Goal: Information Seeking & Learning: Understand process/instructions

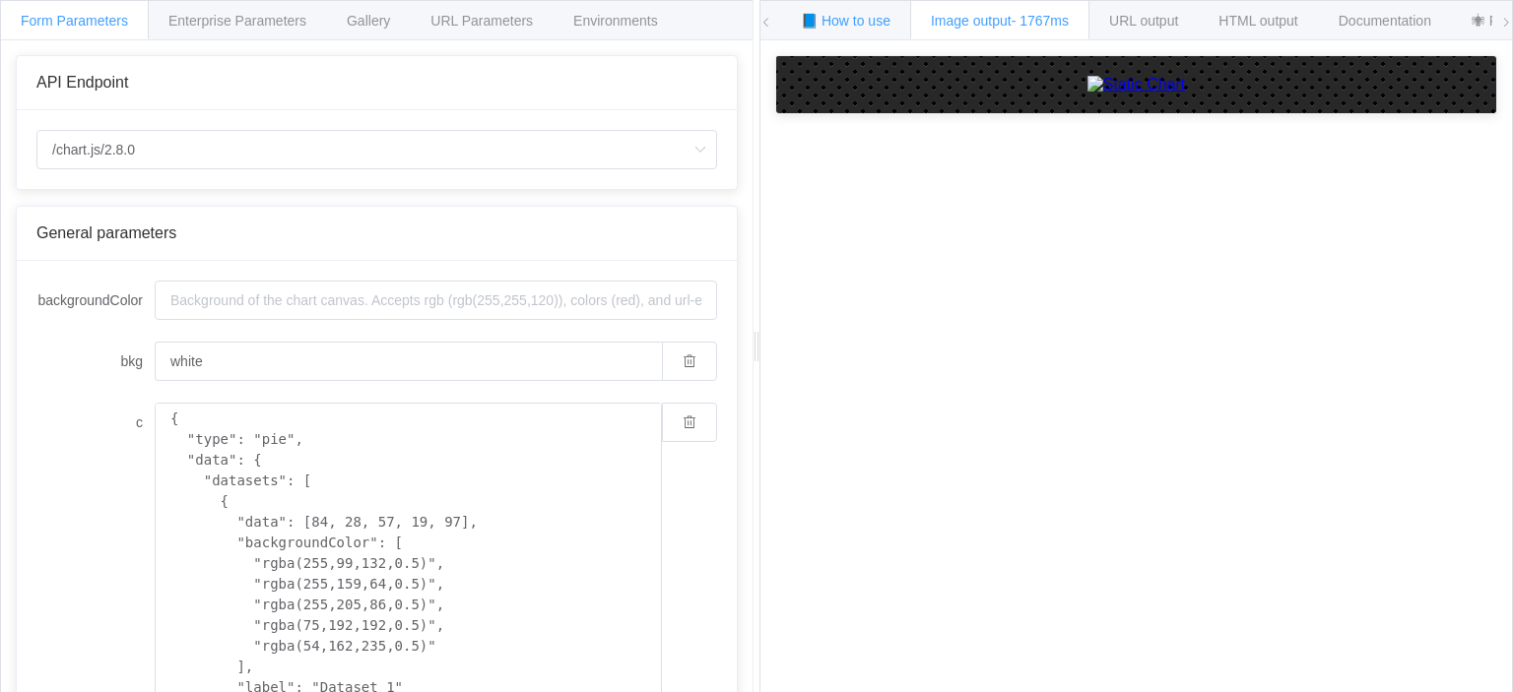
click at [836, 26] on span "📘 How to use" at bounding box center [846, 21] width 90 height 16
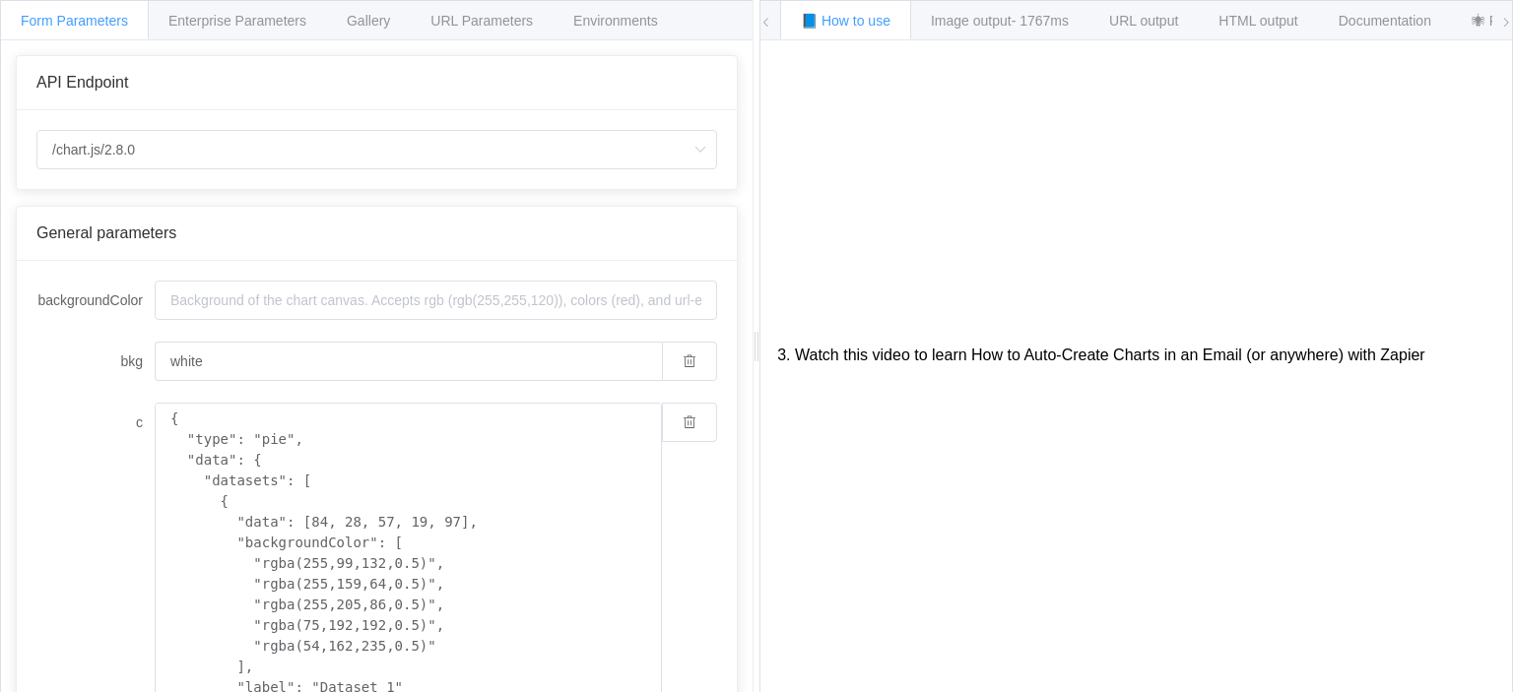
scroll to position [456, 0]
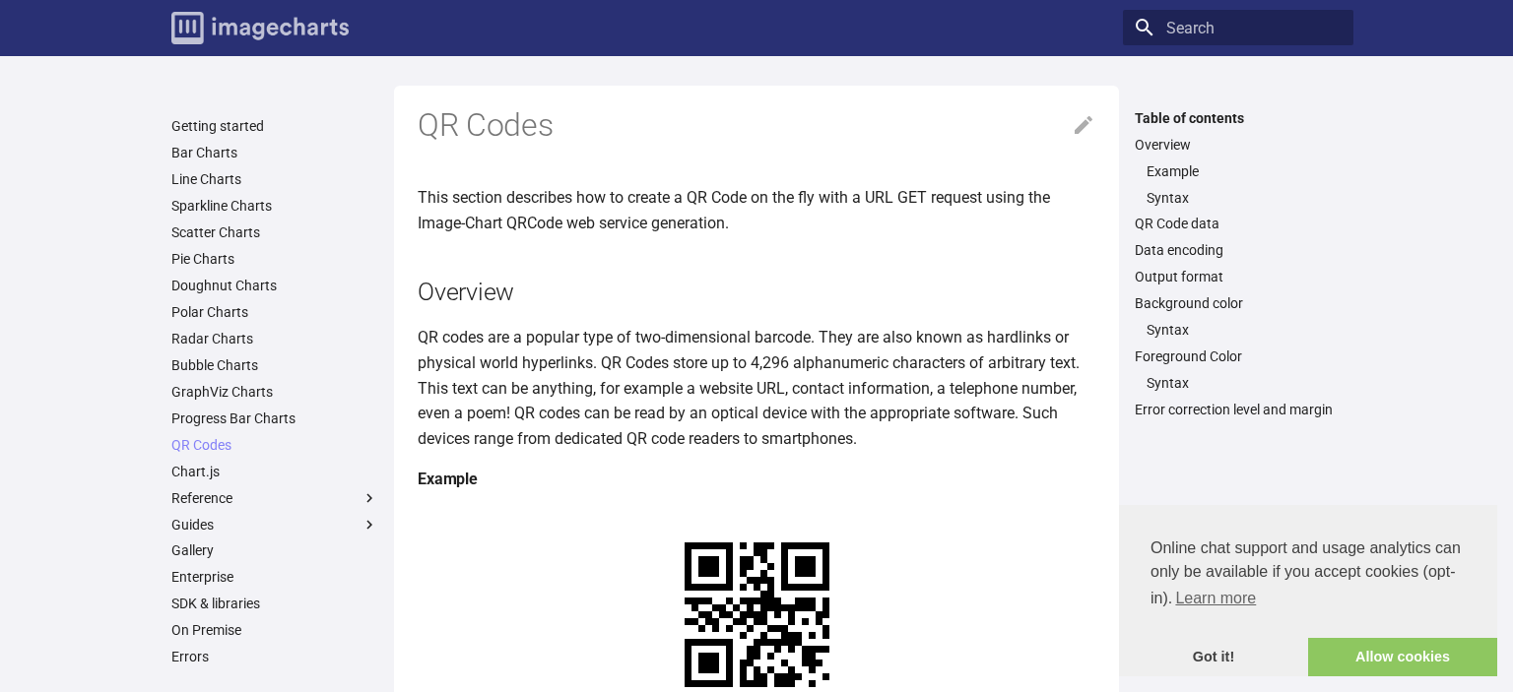
click at [221, 34] on img "Image-Charts documentation" at bounding box center [259, 28] width 177 height 33
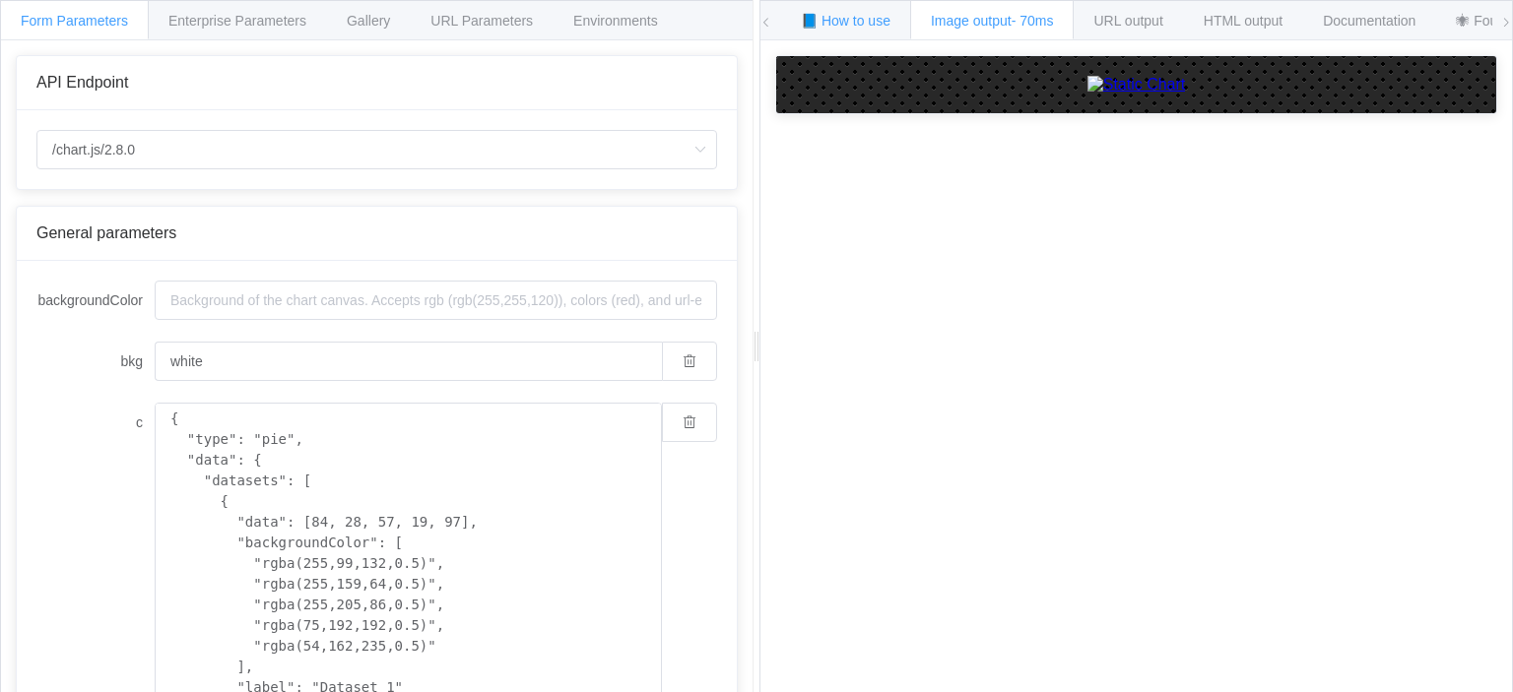
click at [848, 14] on span "📘 How to use" at bounding box center [846, 21] width 90 height 16
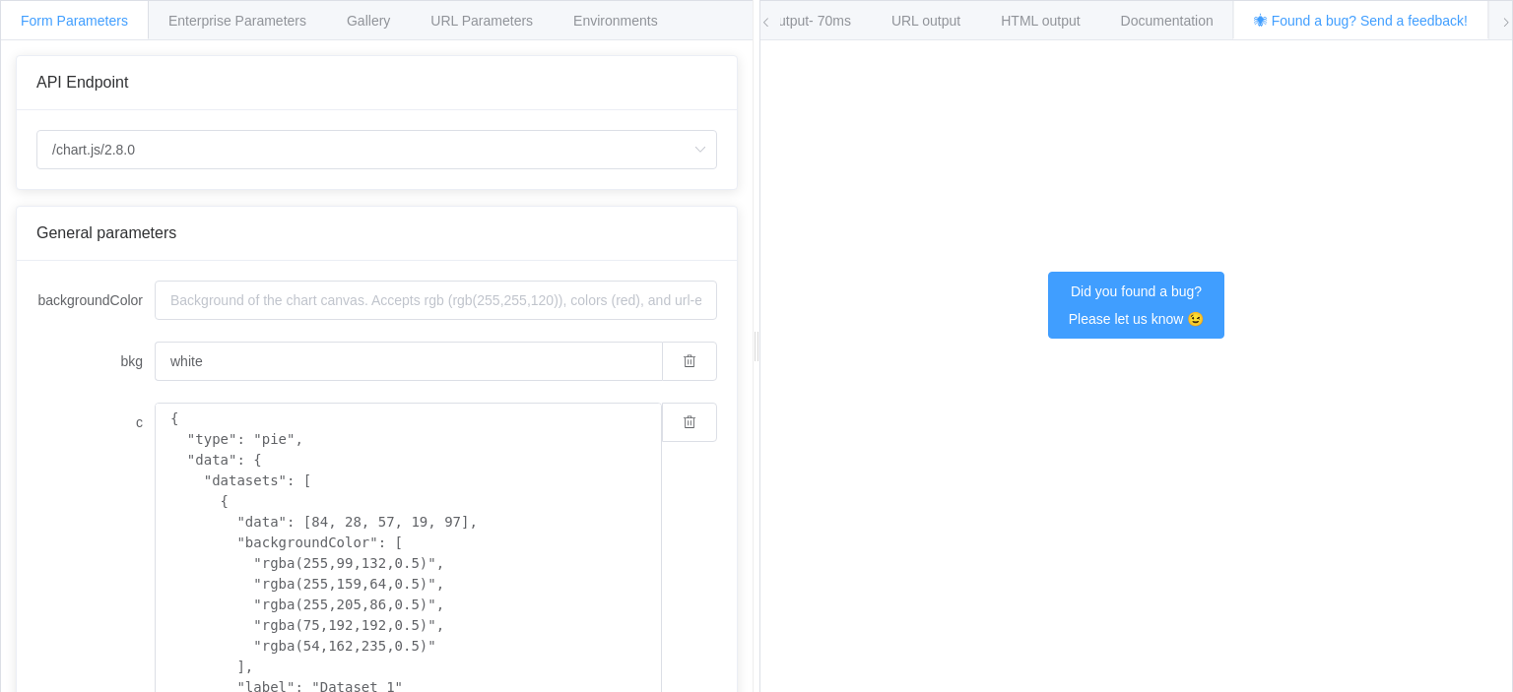
click at [1512, 22] on div "📘 How to use Image output - 70ms URL output HTML output Documentation 🕷 Found a…" at bounding box center [1136, 347] width 754 height 694
click at [1054, 24] on span "HTML output" at bounding box center [1040, 21] width 79 height 16
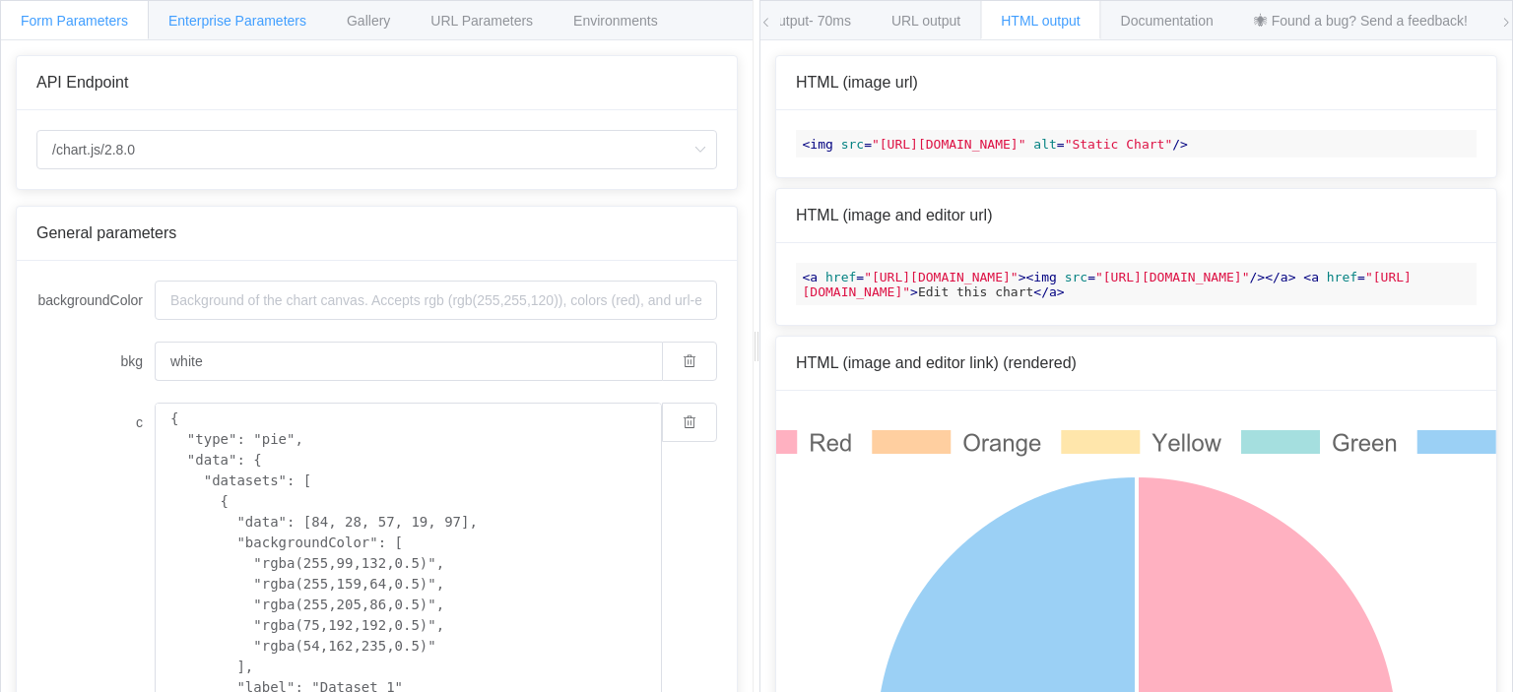
click at [266, 30] on div "Enterprise Parameters" at bounding box center [237, 19] width 179 height 39
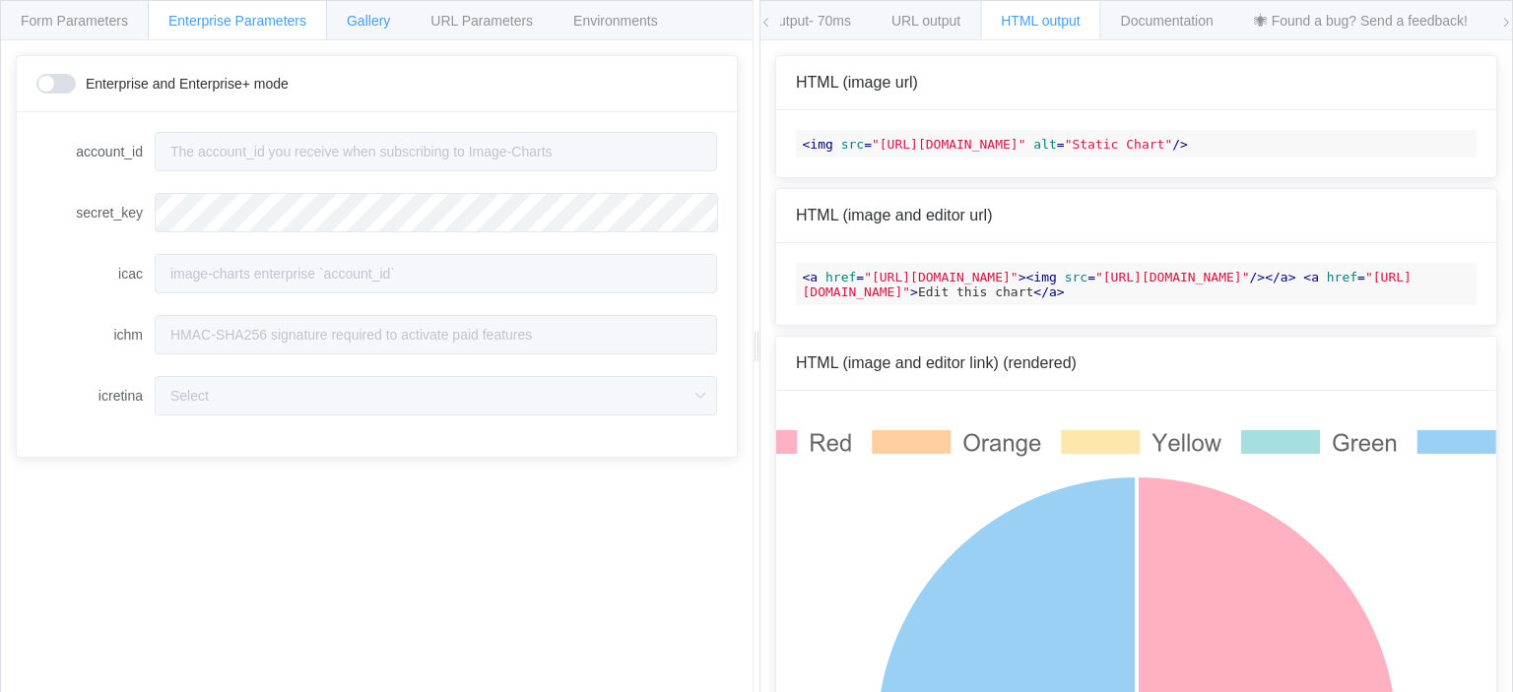
click at [365, 33] on div "Gallery" at bounding box center [368, 19] width 85 height 39
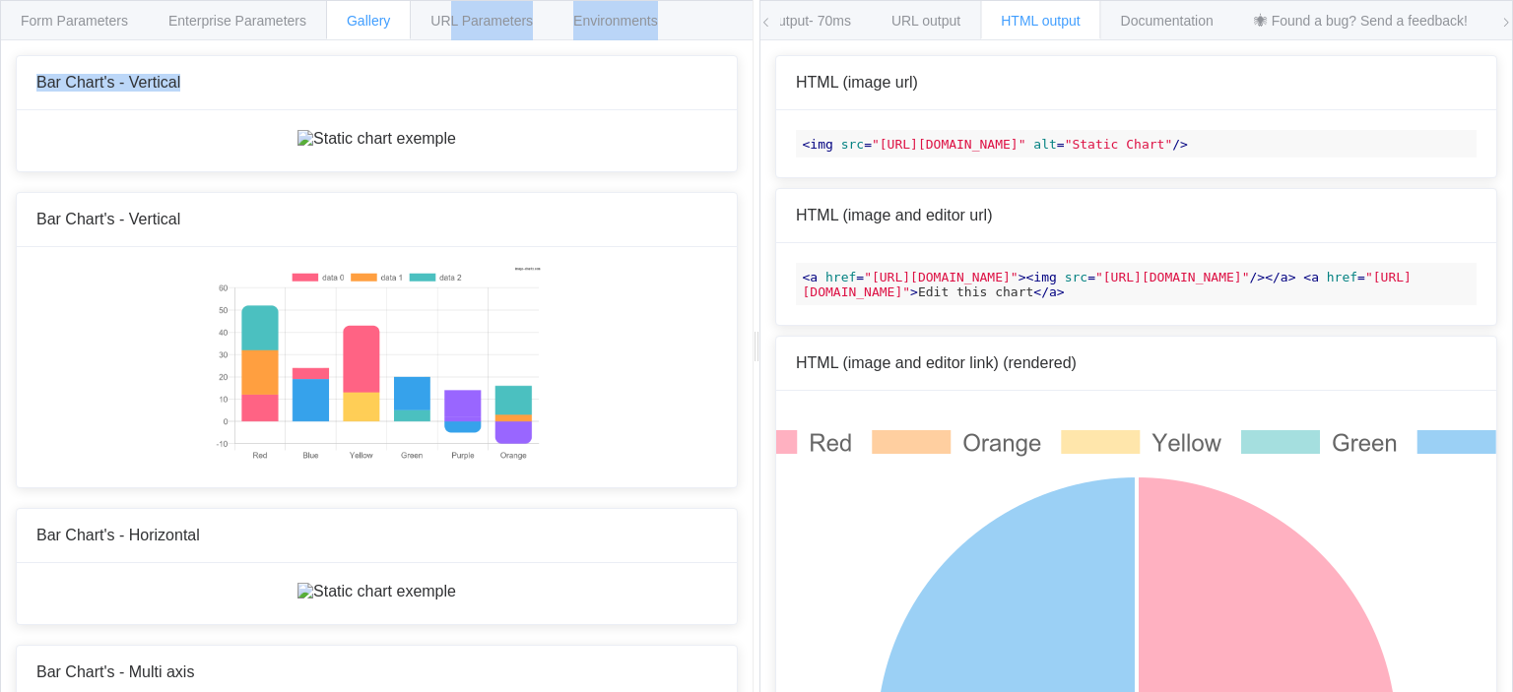
drag, startPoint x: 452, startPoint y: 35, endPoint x: 462, endPoint y: 41, distance: 11.5
click at [462, 40] on div "Form Parameters Enterprise Parameters Gallery URL Parameters Environments" at bounding box center [377, 20] width 752 height 39
click at [441, 20] on span "URL Parameters" at bounding box center [481, 21] width 102 height 16
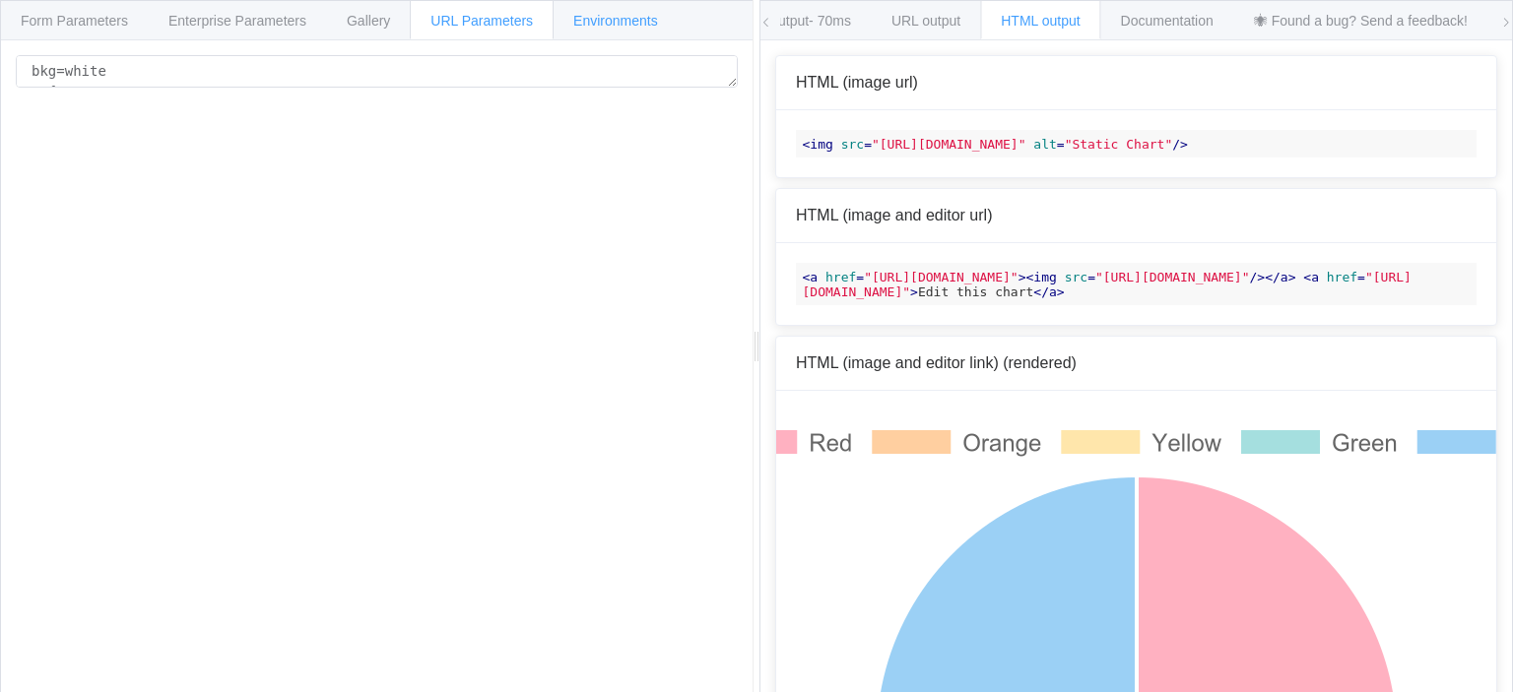
click at [589, 25] on span "Environments" at bounding box center [615, 21] width 85 height 16
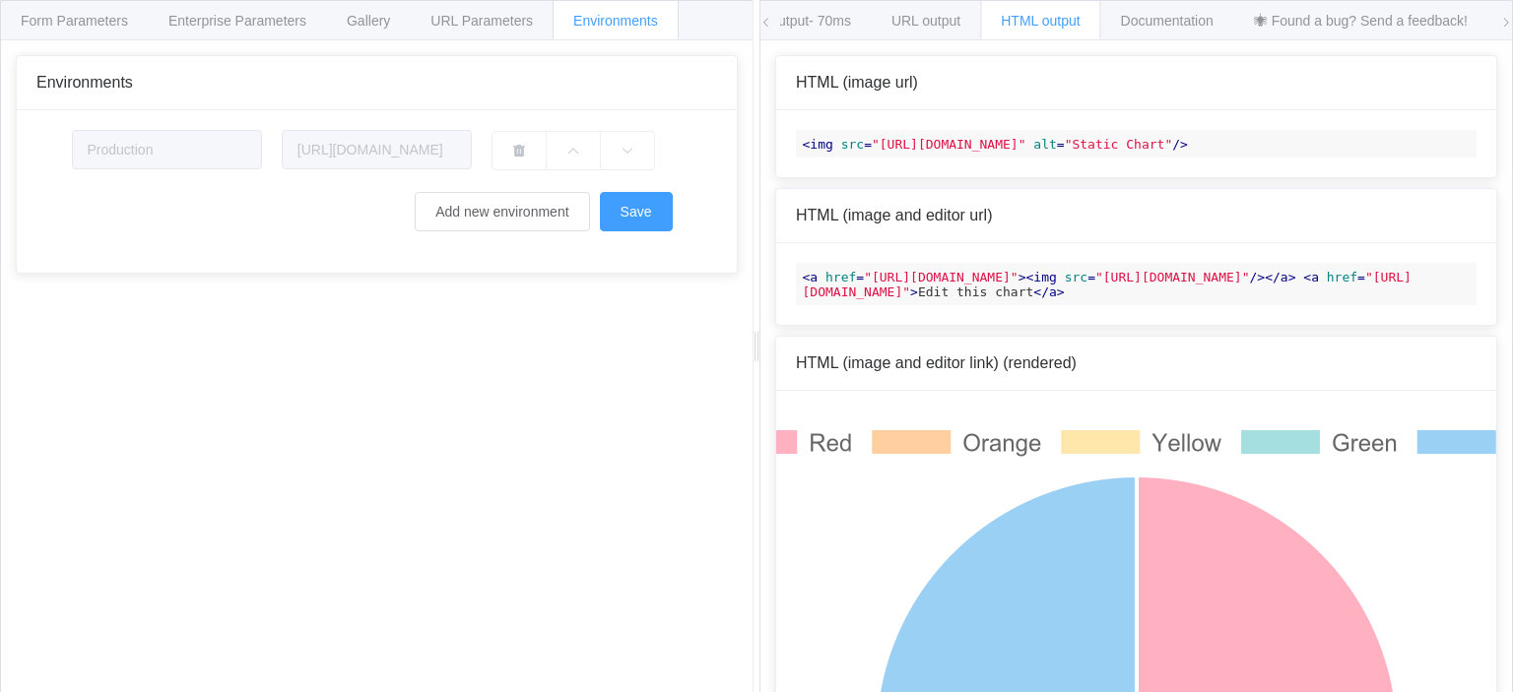
click at [764, 30] on span at bounding box center [766, 22] width 12 height 43
click at [955, 28] on span "Image output - 70ms" at bounding box center [992, 21] width 123 height 16
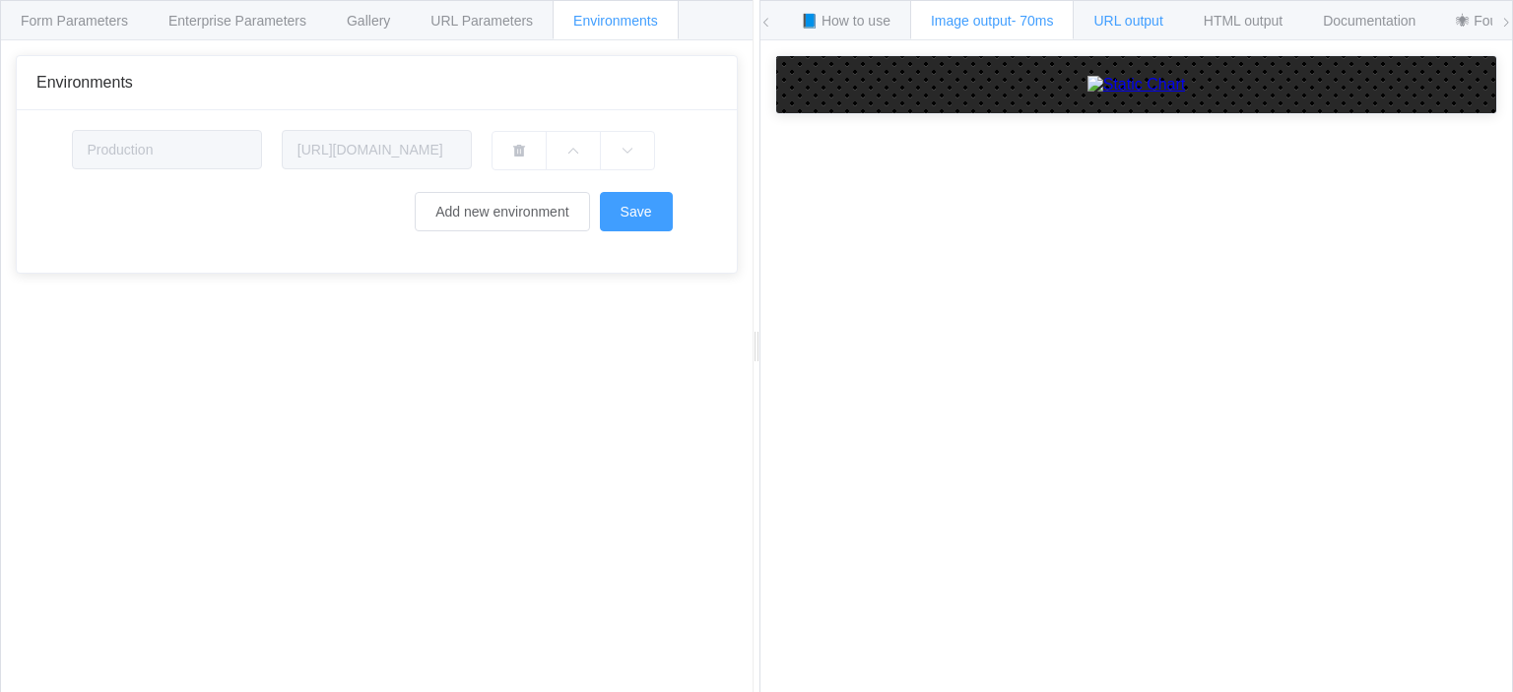
click at [1125, 28] on span "URL output" at bounding box center [1127, 21] width 69 height 16
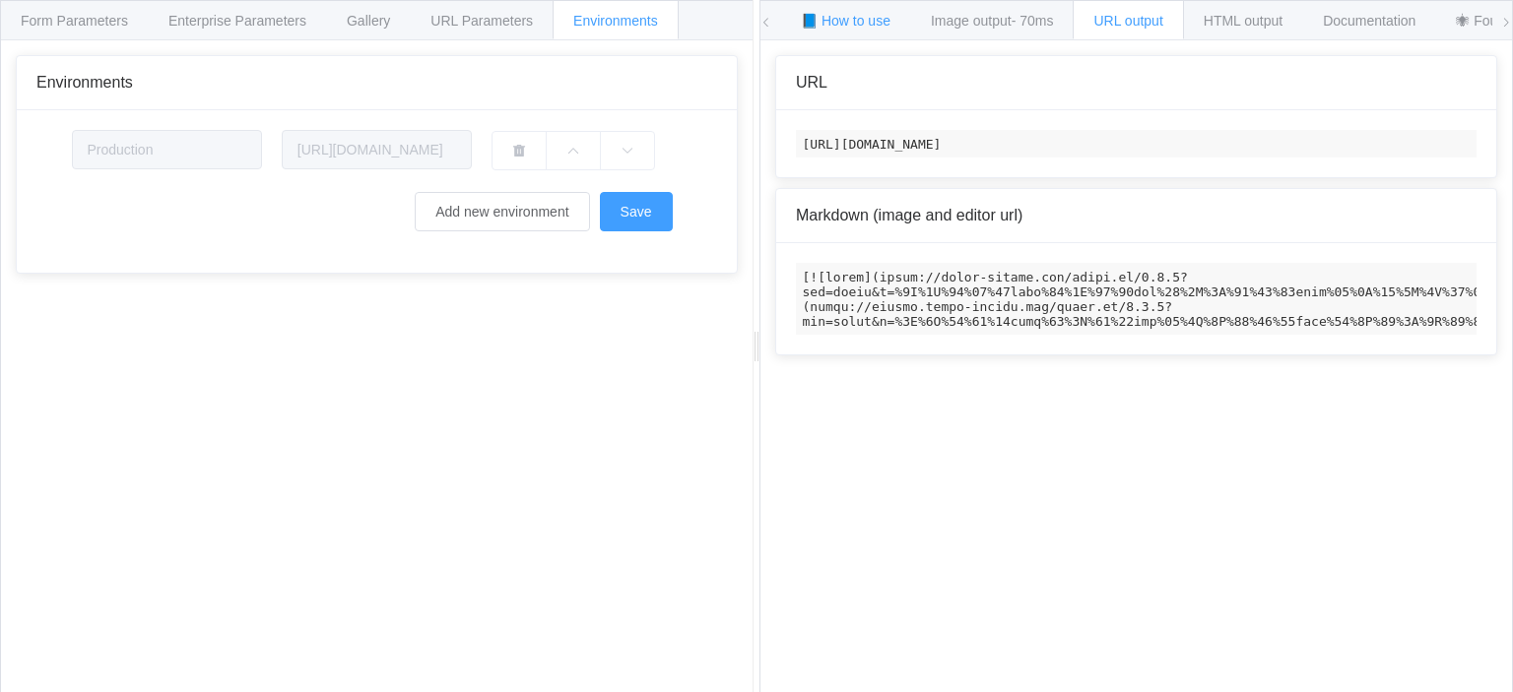
click at [874, 16] on span "📘 How to use" at bounding box center [846, 21] width 90 height 16
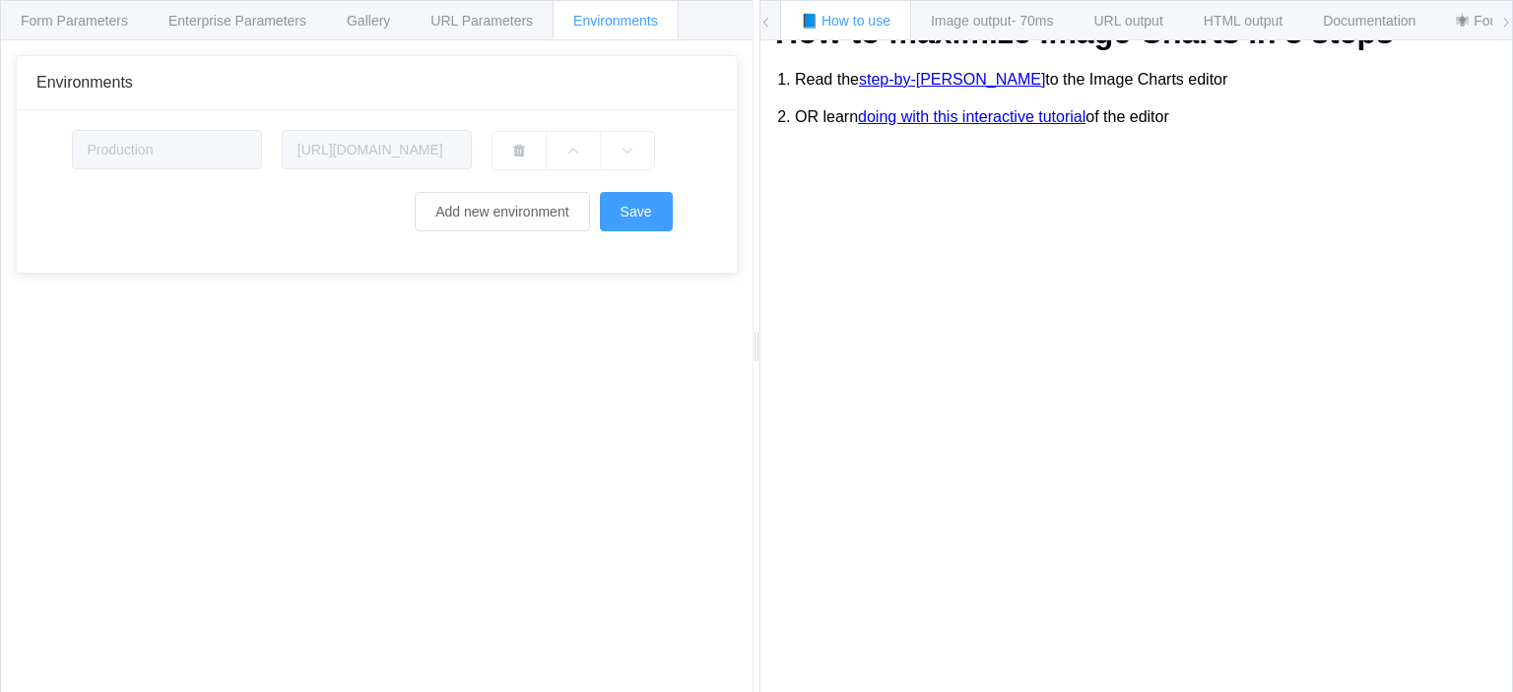
scroll to position [456, 0]
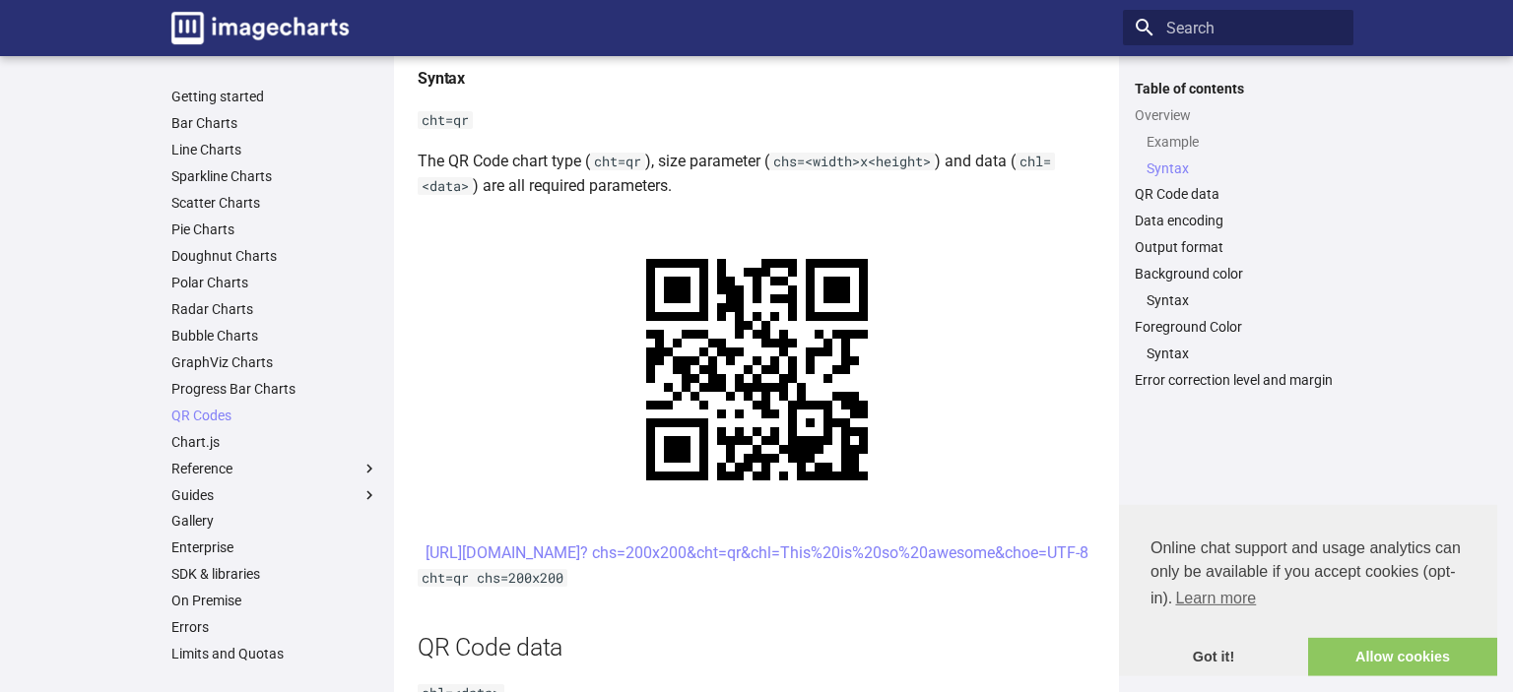
scroll to position [831, 0]
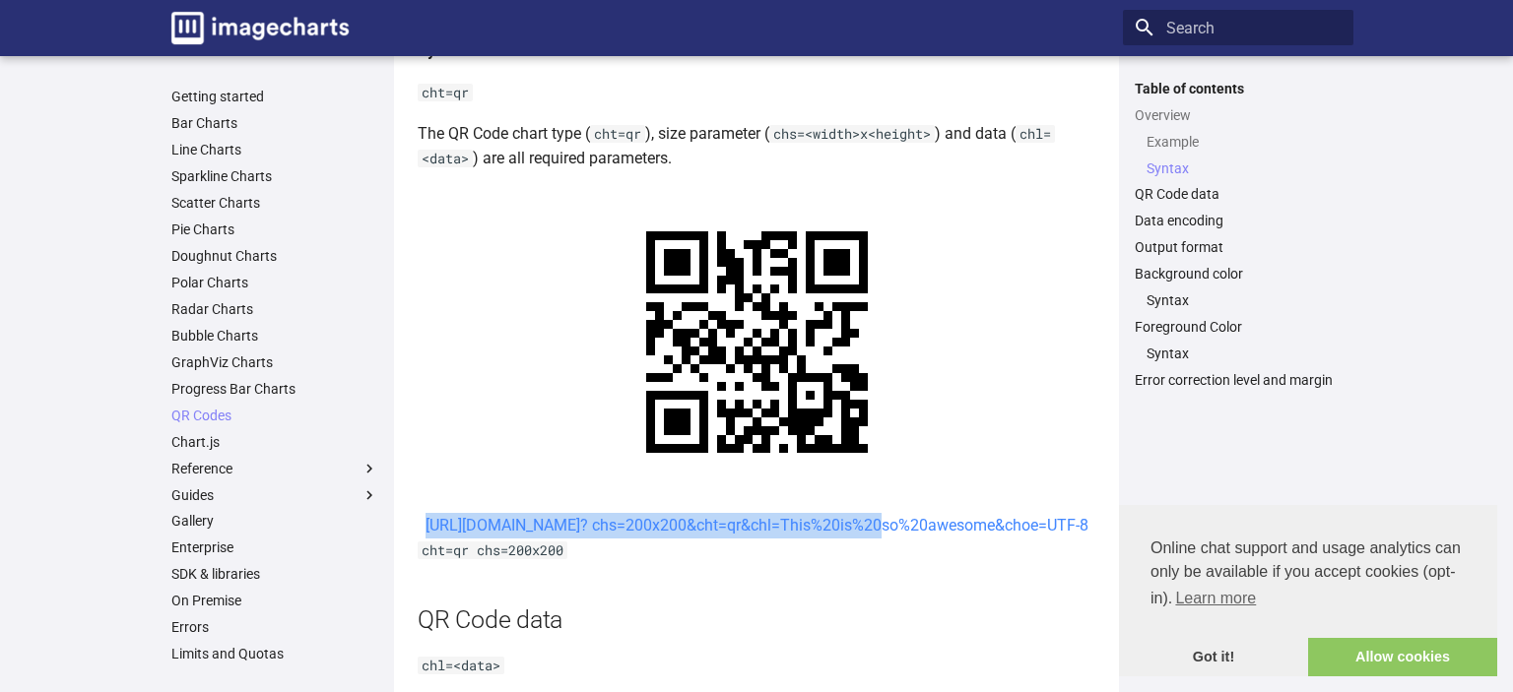
drag, startPoint x: 634, startPoint y: 518, endPoint x: 699, endPoint y: 547, distance: 71.0
click at [699, 539] on center "[URL][DOMAIN_NAME]? chs=200x200&cht=qr&chl=This%20is%20so%20awesome&choe=UTF-8" at bounding box center [757, 526] width 678 height 26
copy link "[URL][DOMAIN_NAME]? chs=200x200&cht=qr&chl="
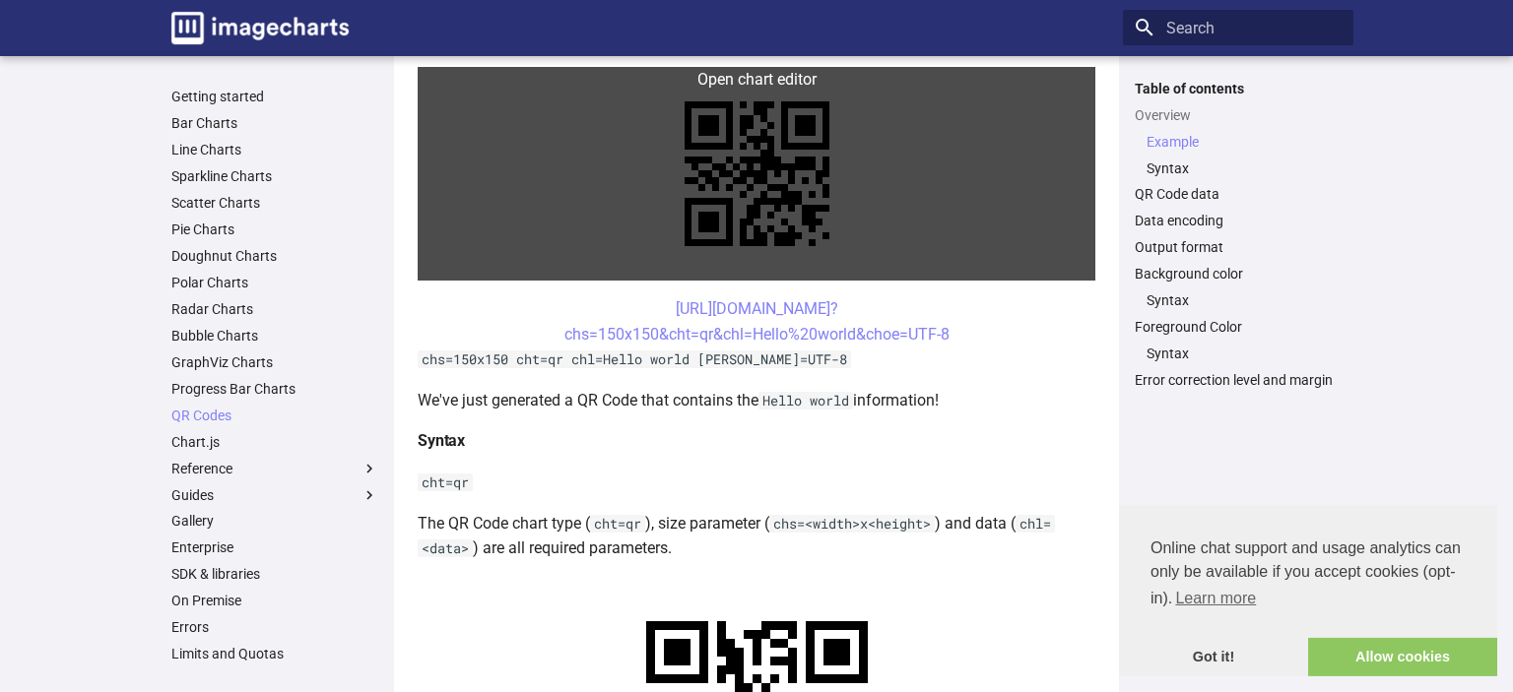
scroll to position [416, 0]
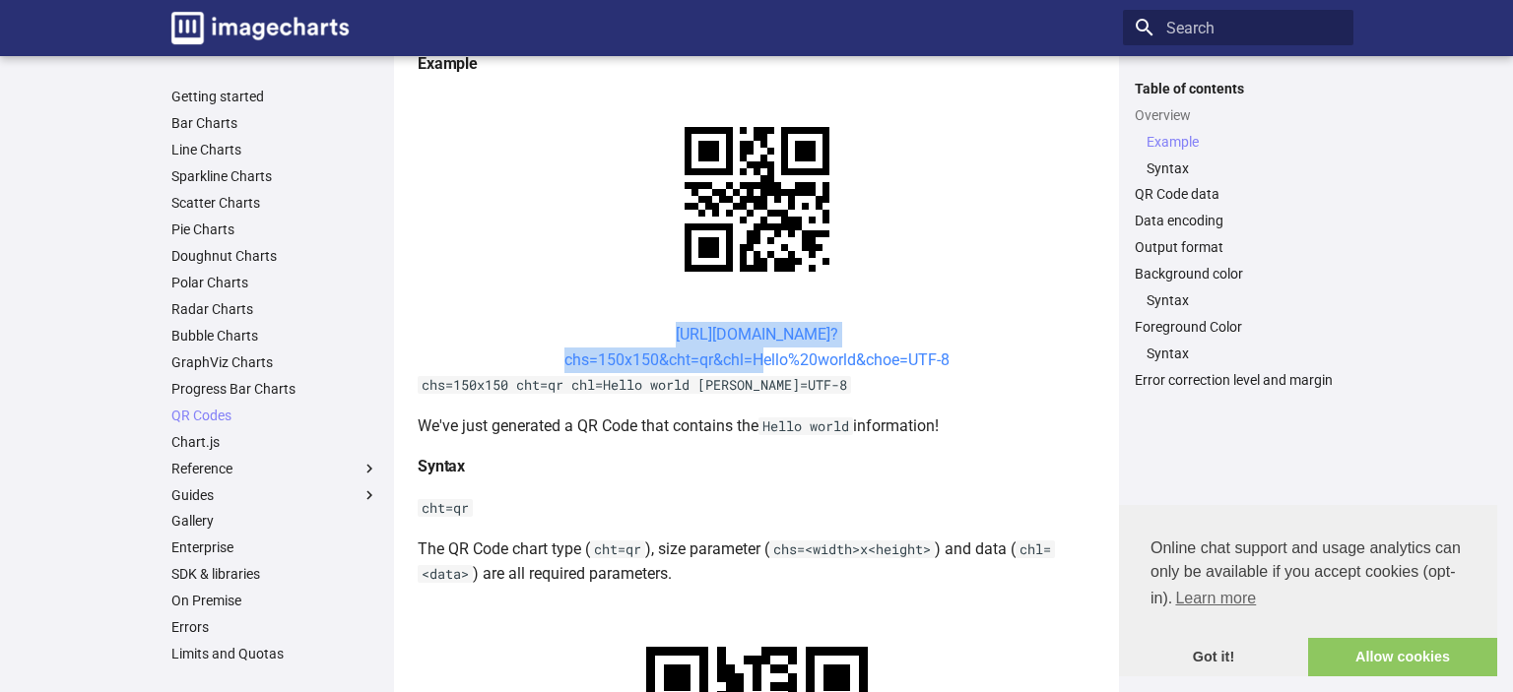
drag, startPoint x: 637, startPoint y: 329, endPoint x: 752, endPoint y: 367, distance: 120.5
click at [752, 367] on center "[URL][DOMAIN_NAME]? chs=150x150&cht=qr&chl=Hello%20world&choe=UTF-8" at bounding box center [757, 347] width 678 height 50
copy link "[URL][DOMAIN_NAME]? chs=150x150&cht=qr&chl="
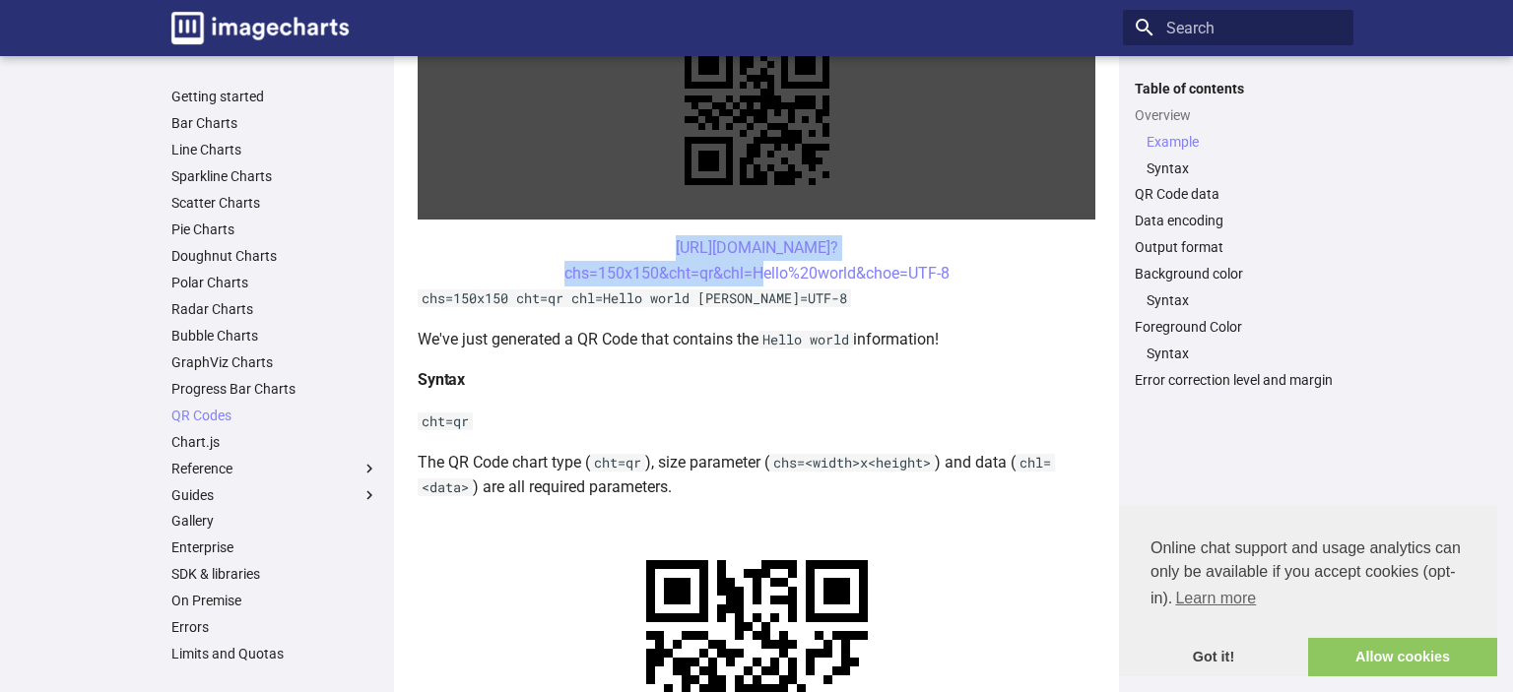
scroll to position [208, 0]
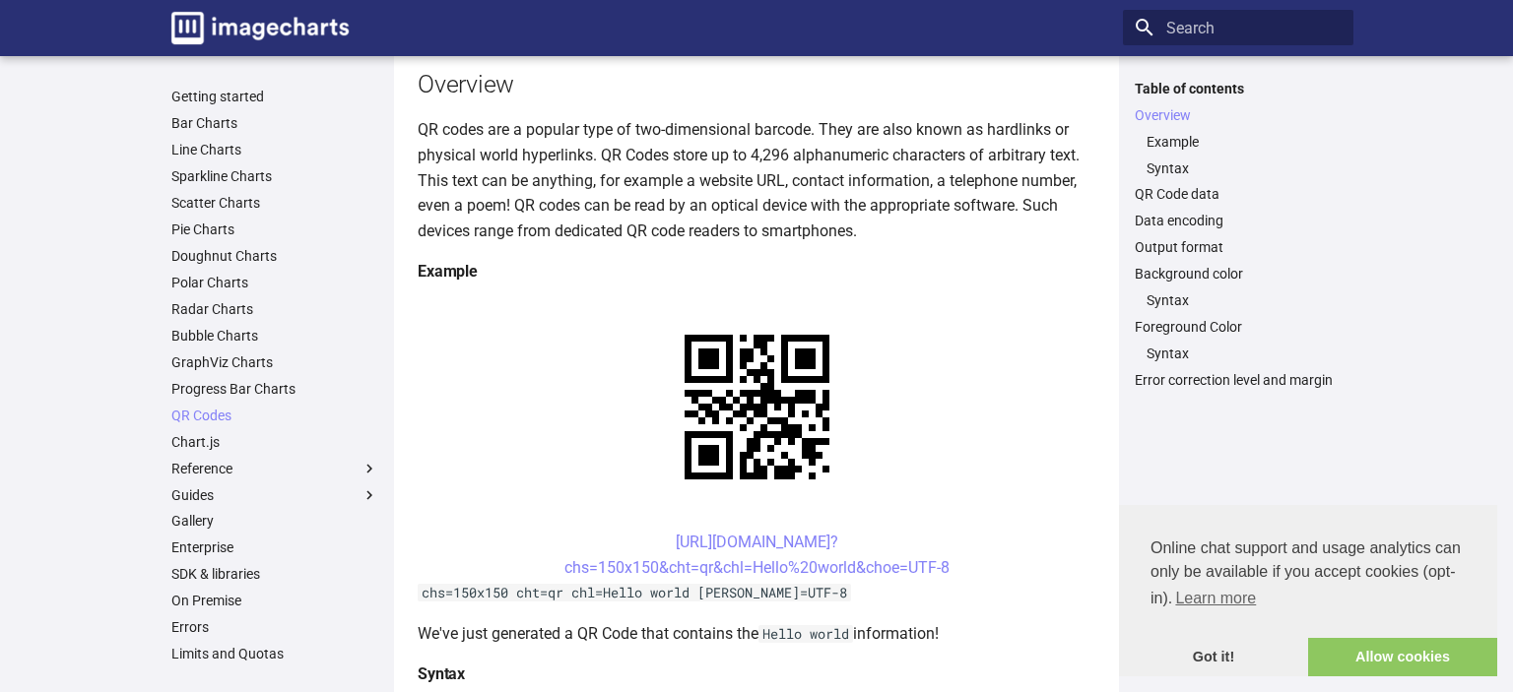
click at [1008, 232] on p "QR codes are a popular type of two-dimensional barcode. They are also known as …" at bounding box center [757, 180] width 678 height 126
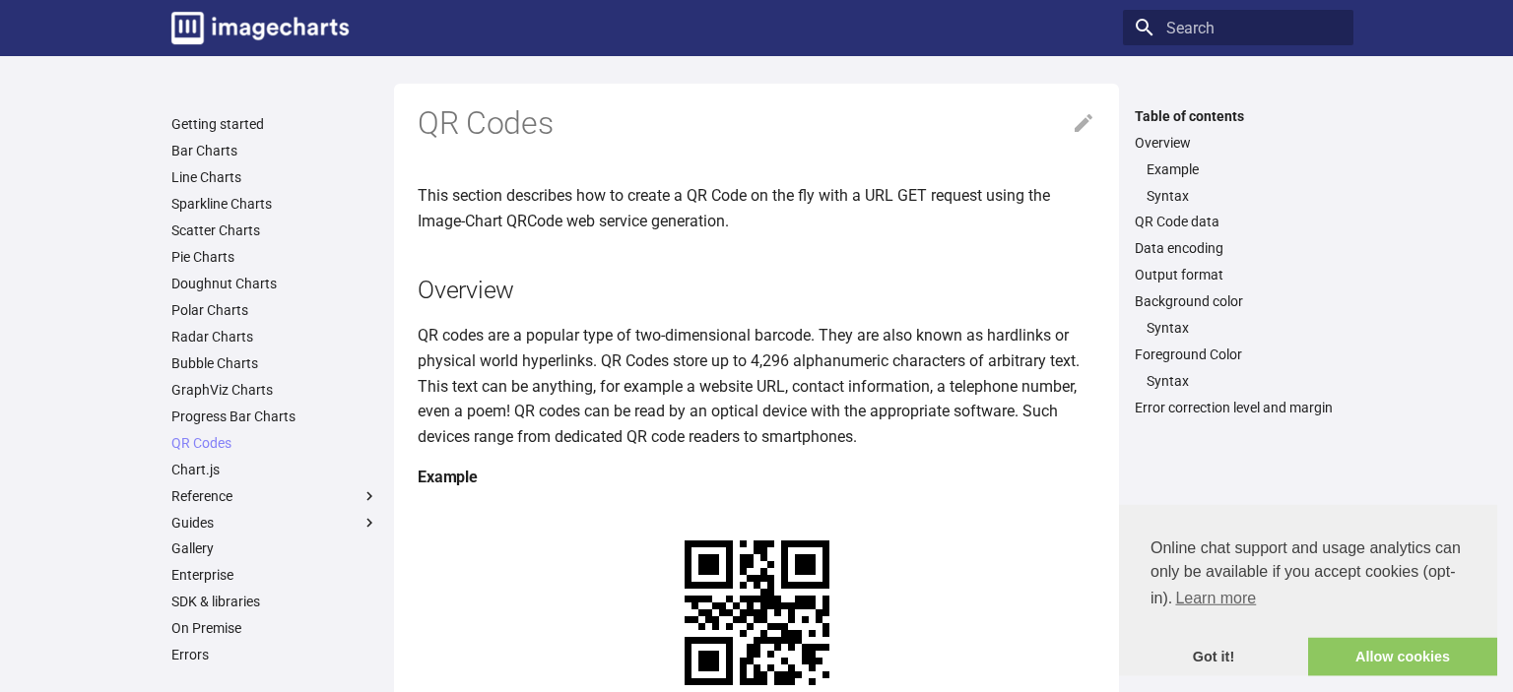
scroll to position [0, 0]
